Goal: Navigation & Orientation: Find specific page/section

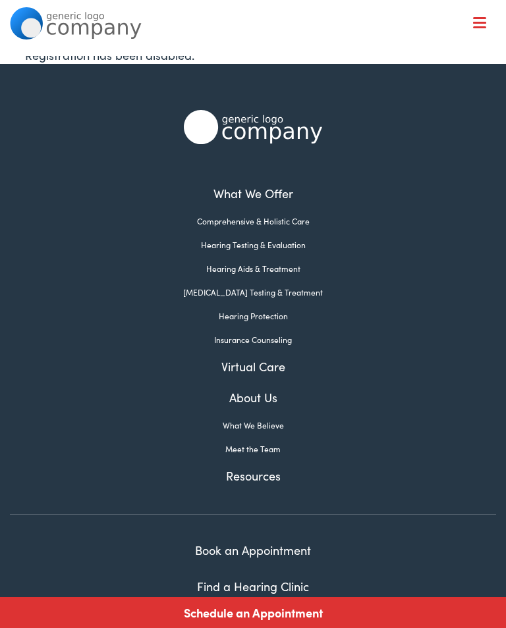
click at [271, 444] on link "Meet the Team" at bounding box center [252, 449] width 485 height 12
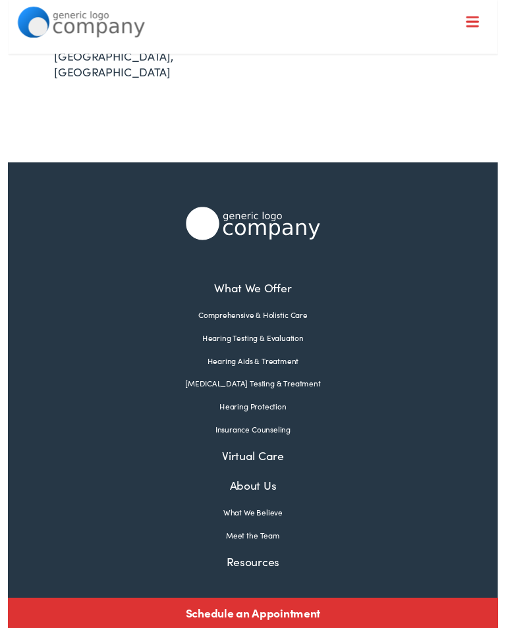
scroll to position [533, 0]
click at [272, 547] on link "Meet the Team" at bounding box center [252, 553] width 485 height 12
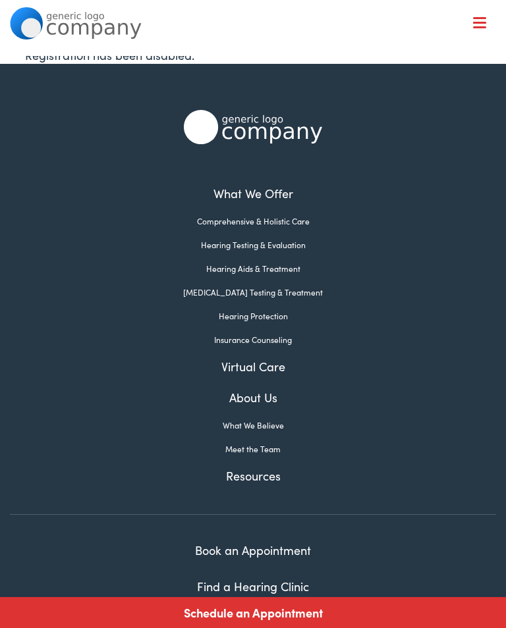
click at [269, 223] on link "Comprehensive & Holistic Care" at bounding box center [252, 221] width 485 height 12
click at [252, 246] on link "Hearing Testing & Evaluation" at bounding box center [252, 245] width 485 height 12
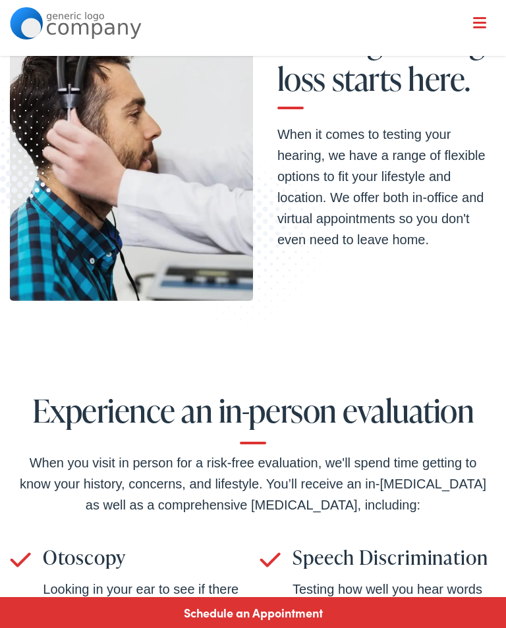
scroll to position [144, 0]
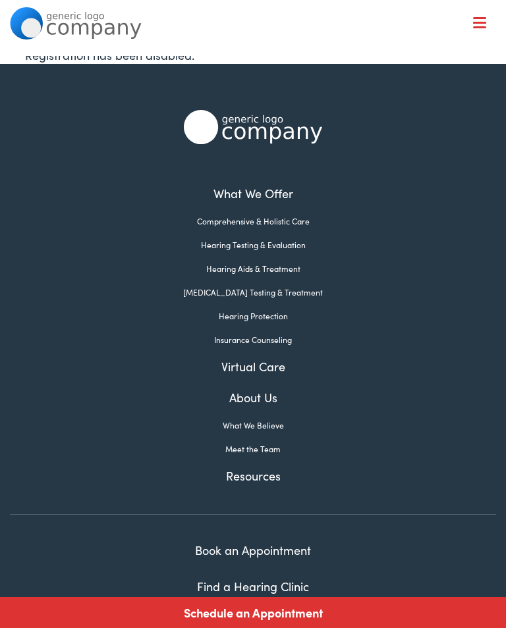
click at [263, 425] on link "What We Believe" at bounding box center [252, 426] width 485 height 12
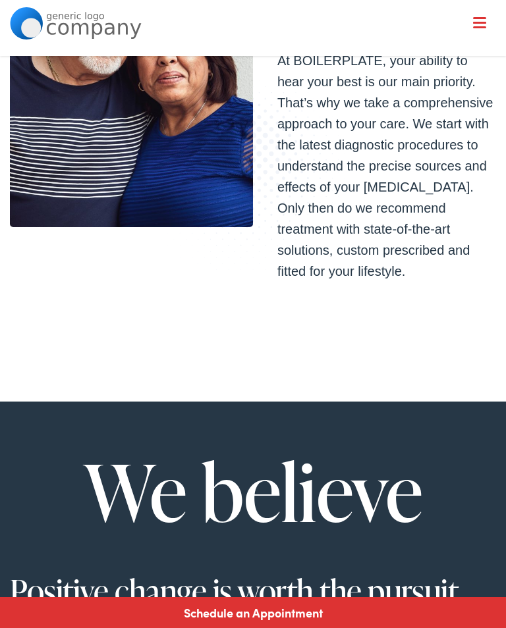
scroll to position [209, 0]
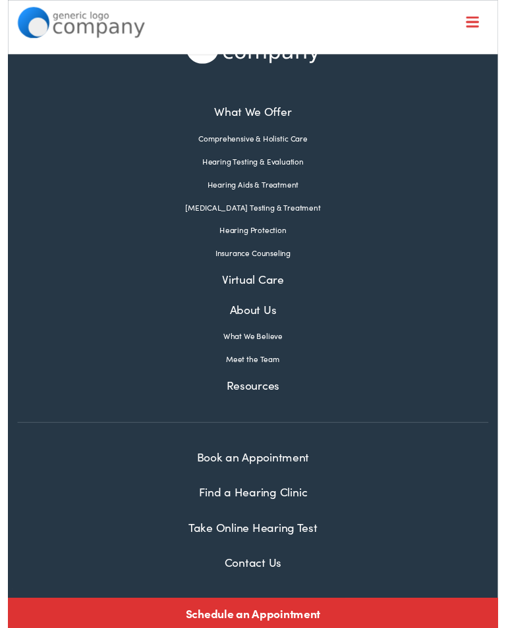
scroll to position [76, 0]
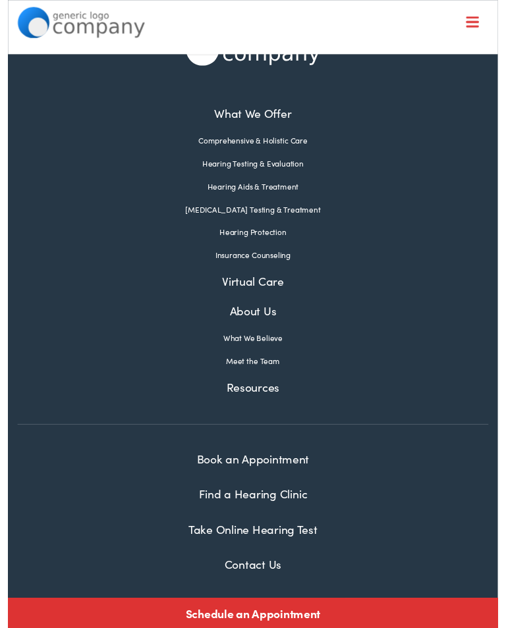
click at [265, 374] on link "Meet the Team" at bounding box center [252, 373] width 485 height 12
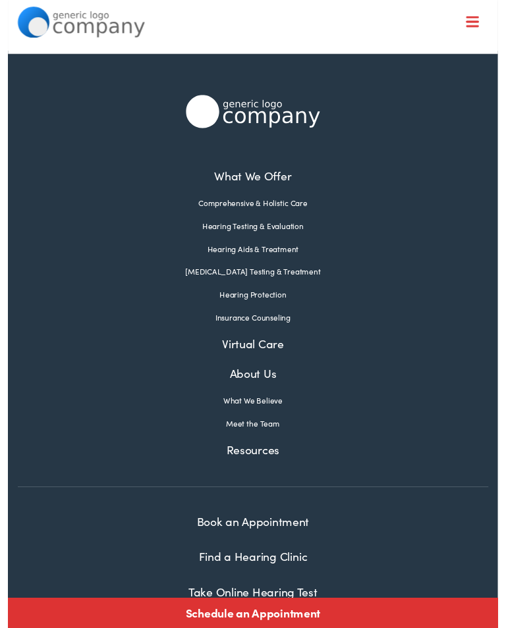
scroll to position [649, 0]
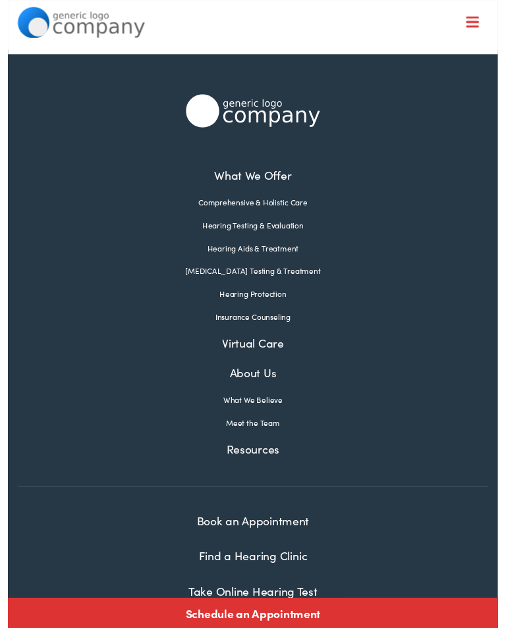
click at [267, 454] on link "Resources" at bounding box center [252, 463] width 485 height 18
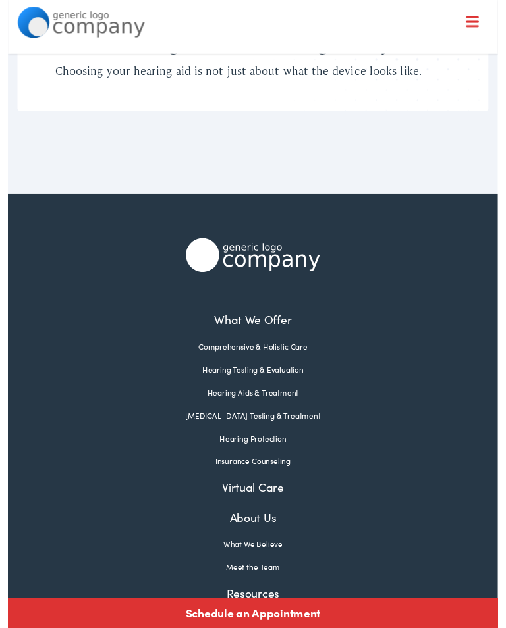
scroll to position [1771, 0]
click at [258, 321] on link "What We Offer" at bounding box center [252, 330] width 485 height 18
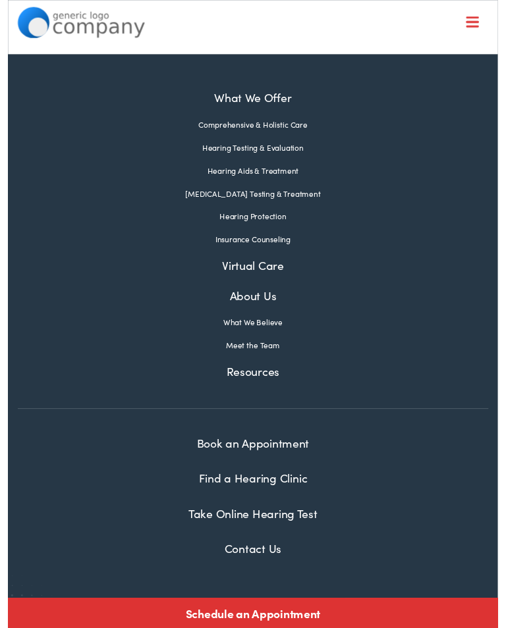
scroll to position [2569, 0]
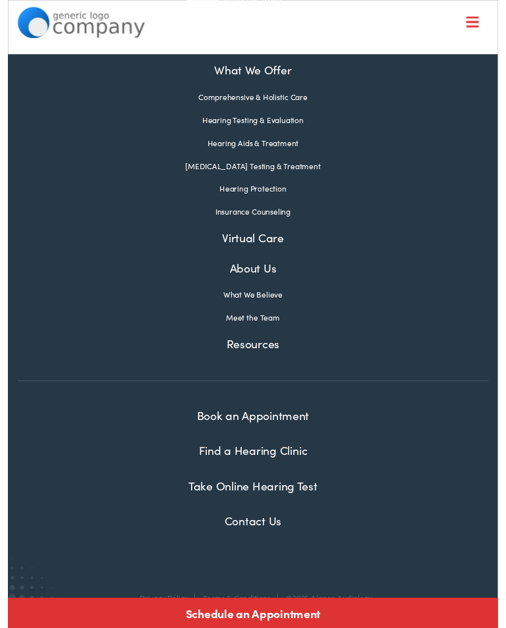
click at [275, 464] on link "Find a Hearing Clinic" at bounding box center [253, 465] width 112 height 16
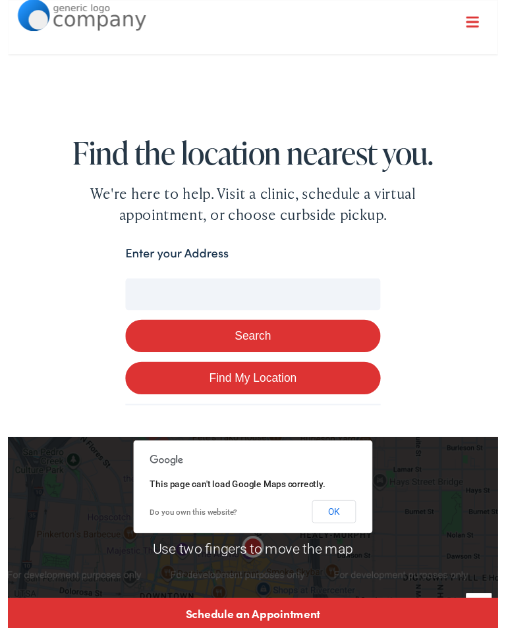
scroll to position [30, 0]
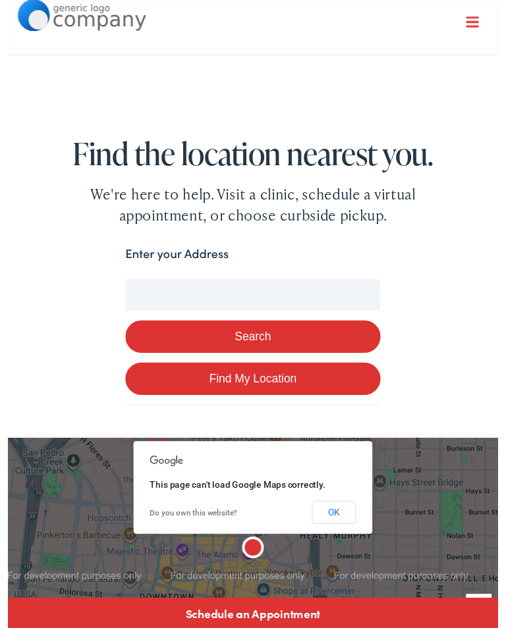
click at [248, 307] on input "Enter your Address" at bounding box center [252, 304] width 263 height 33
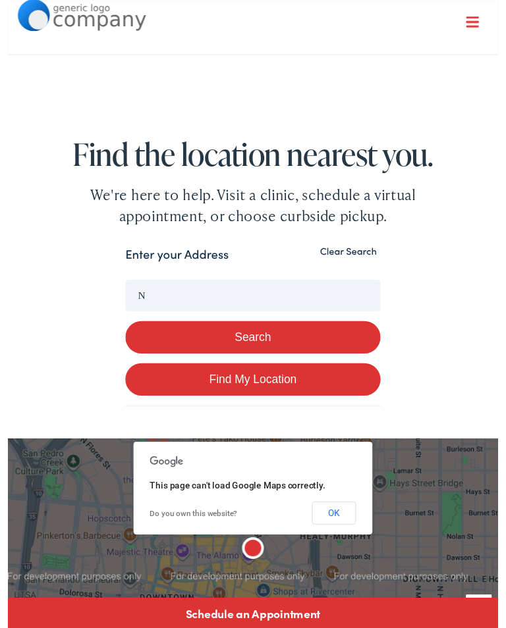
type input "N"
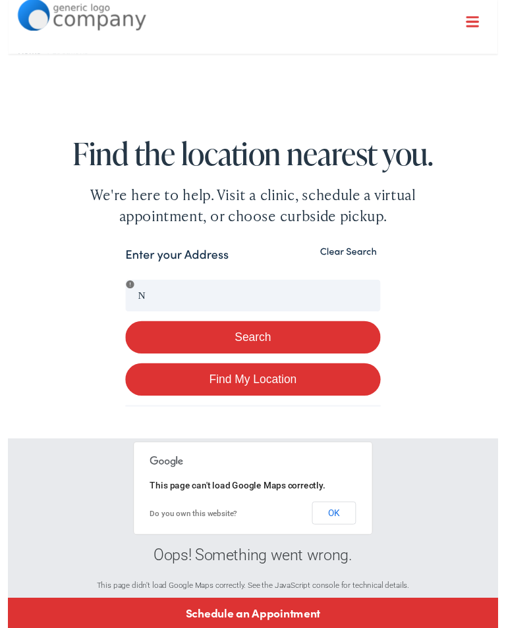
click at [445, 358] on div "Search Enter your Address N Search Find My Location Clear Search Oops! Somethin…" at bounding box center [253, 599] width 506 height 690
click at [347, 256] on button "Clear Search" at bounding box center [351, 260] width 67 height 13
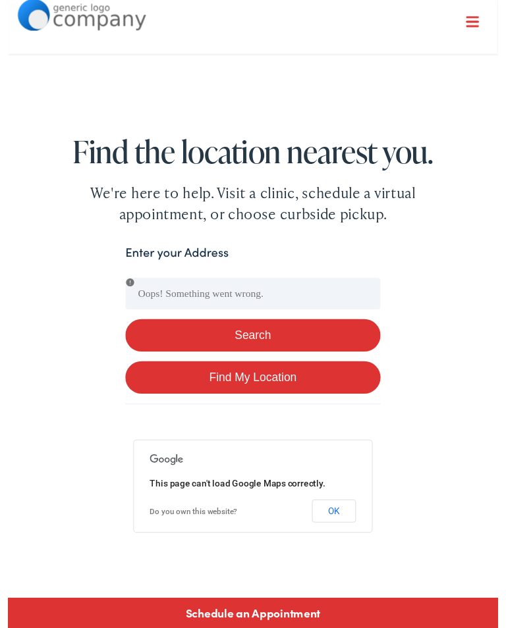
scroll to position [32, 0]
click at [353, 538] on button "OK" at bounding box center [336, 528] width 45 height 24
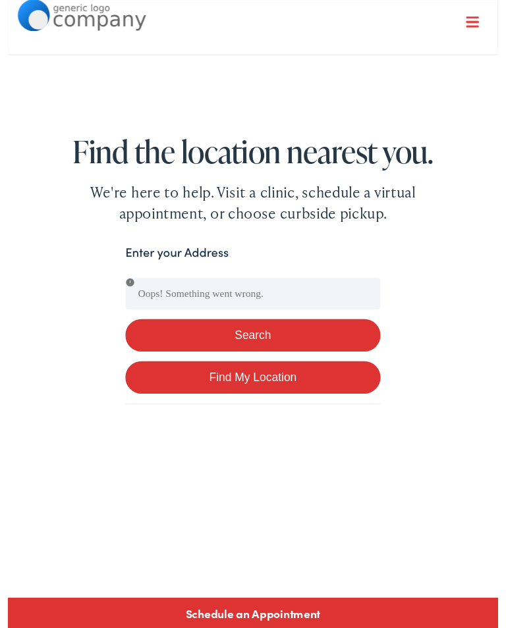
click at [479, 31] on nav "What We Offer Comprehensive & Holistic Care Hearing Testing & Evaluation Hearin…" at bounding box center [252, 88] width 485 height 176
click at [484, 22] on span at bounding box center [479, 23] width 13 height 2
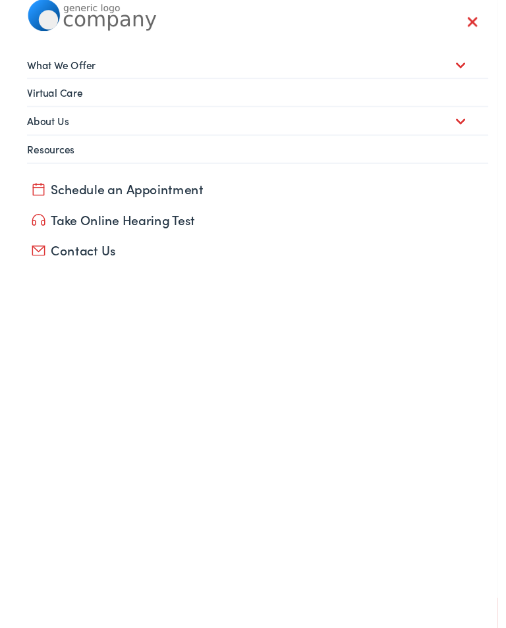
click at [485, 20] on div at bounding box center [479, 23] width 13 height 13
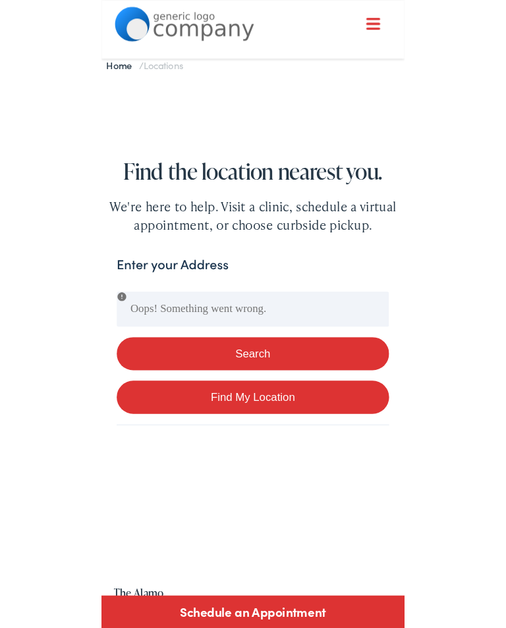
scroll to position [25, 0]
